Goal: Navigation & Orientation: Find specific page/section

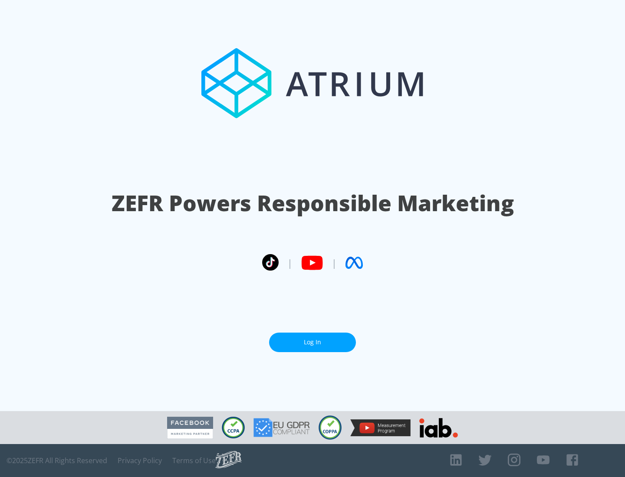
click at [312, 342] on link "Log In" at bounding box center [312, 343] width 87 height 20
